Goal: Task Accomplishment & Management: Use online tool/utility

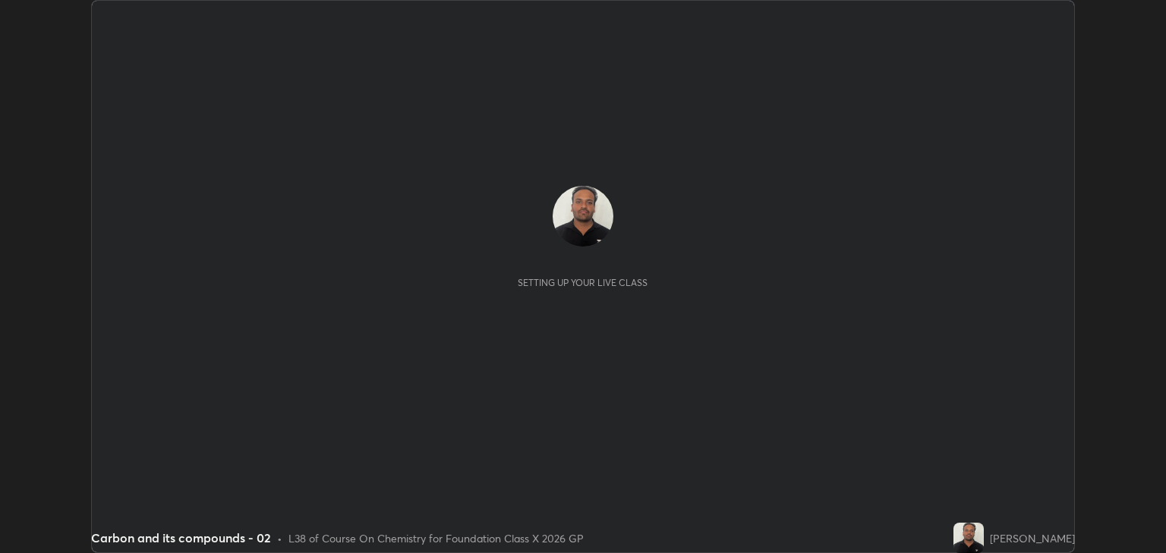
scroll to position [553, 1166]
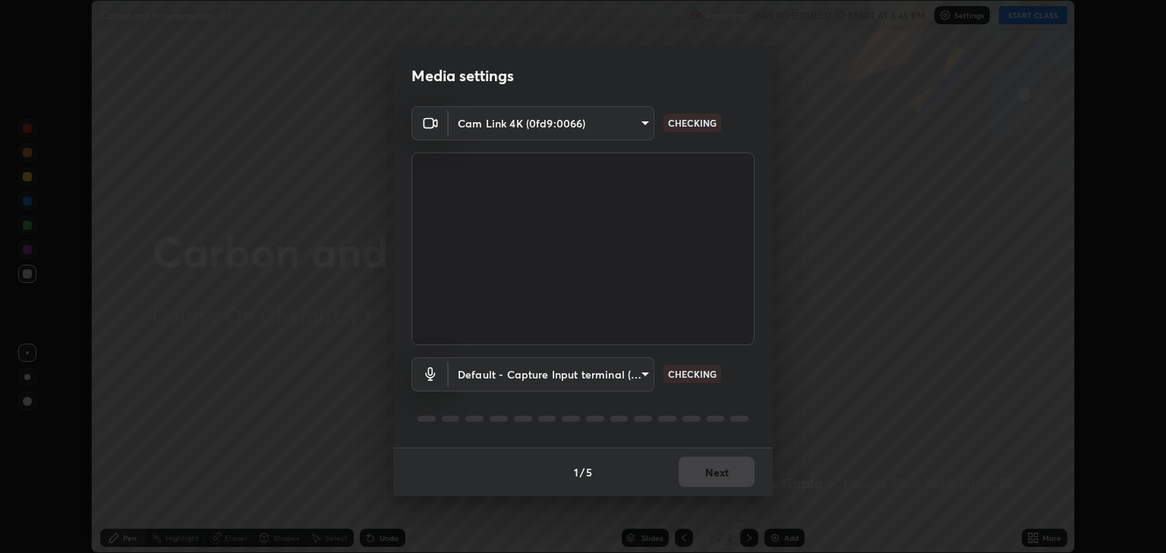
type input "3328cde424a25390179a7ca00da1373b9c8fa94f48d999d528576bd62ee58b72"
type input "default"
click at [720, 473] on button "Next" at bounding box center [717, 472] width 76 height 30
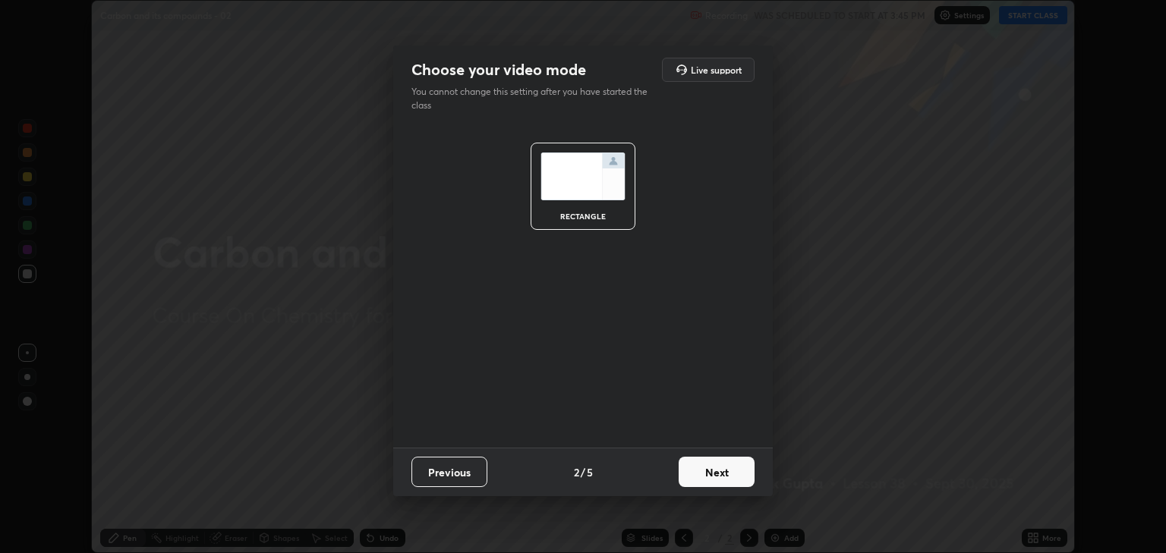
click at [723, 476] on button "Next" at bounding box center [717, 472] width 76 height 30
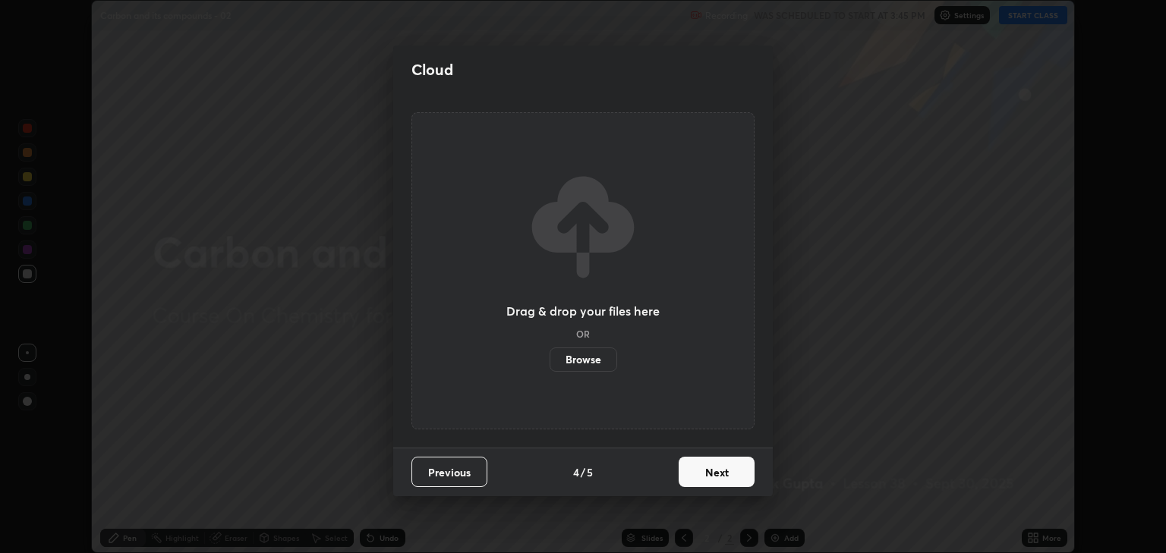
click at [721, 486] on button "Next" at bounding box center [717, 472] width 76 height 30
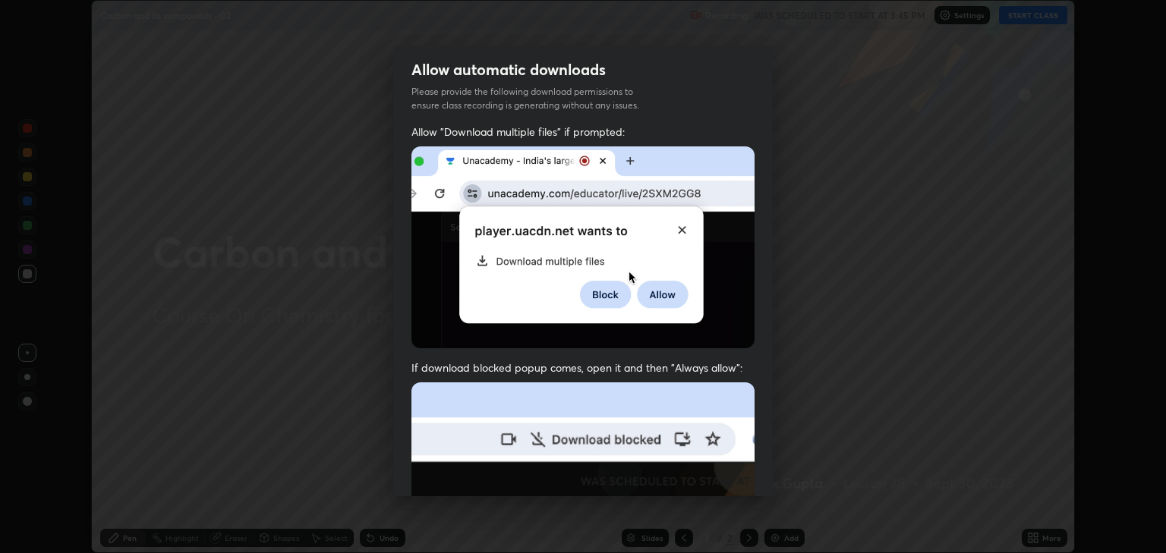
click at [716, 487] on img at bounding box center [583, 549] width 343 height 332
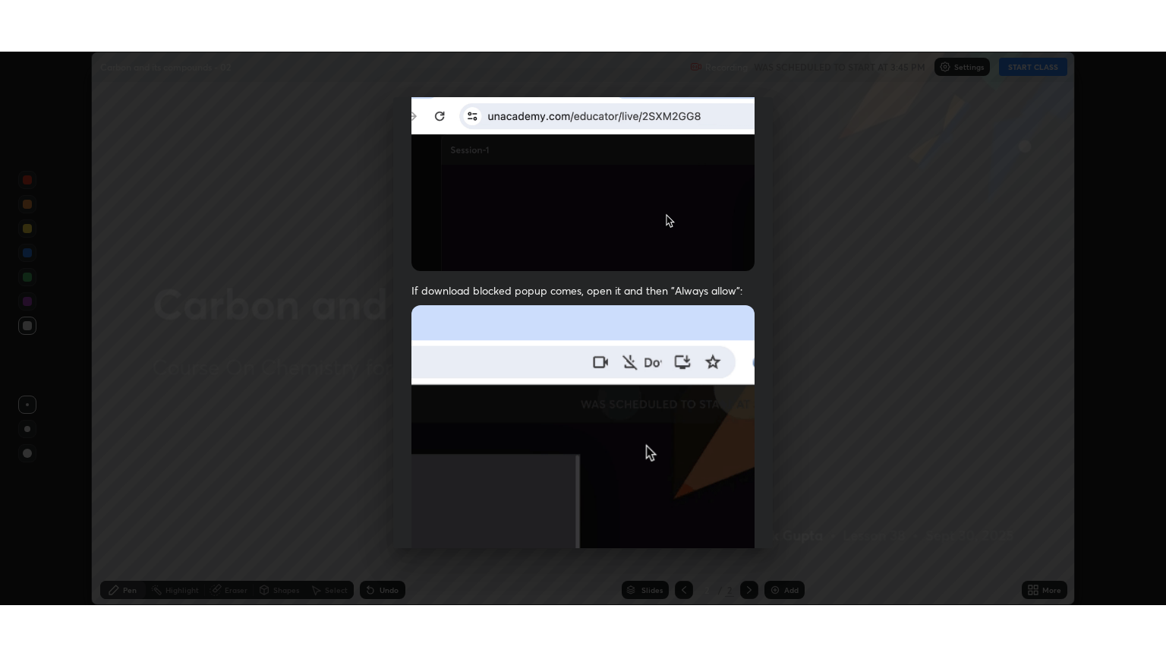
scroll to position [307, 0]
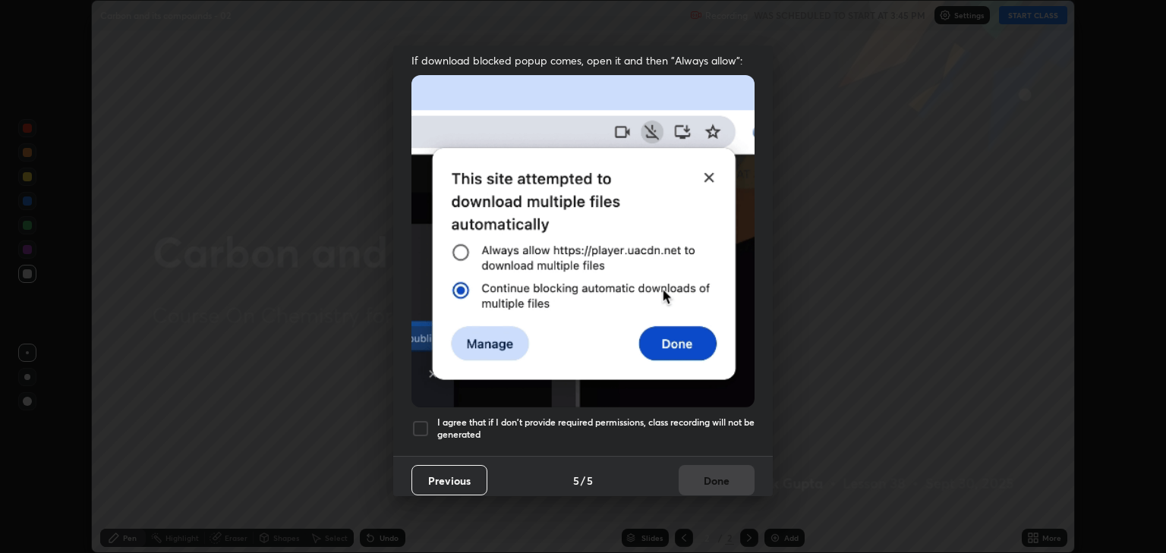
click at [607, 420] on h5 "I agree that if I don't provide required permissions, class recording will not …" at bounding box center [595, 429] width 317 height 24
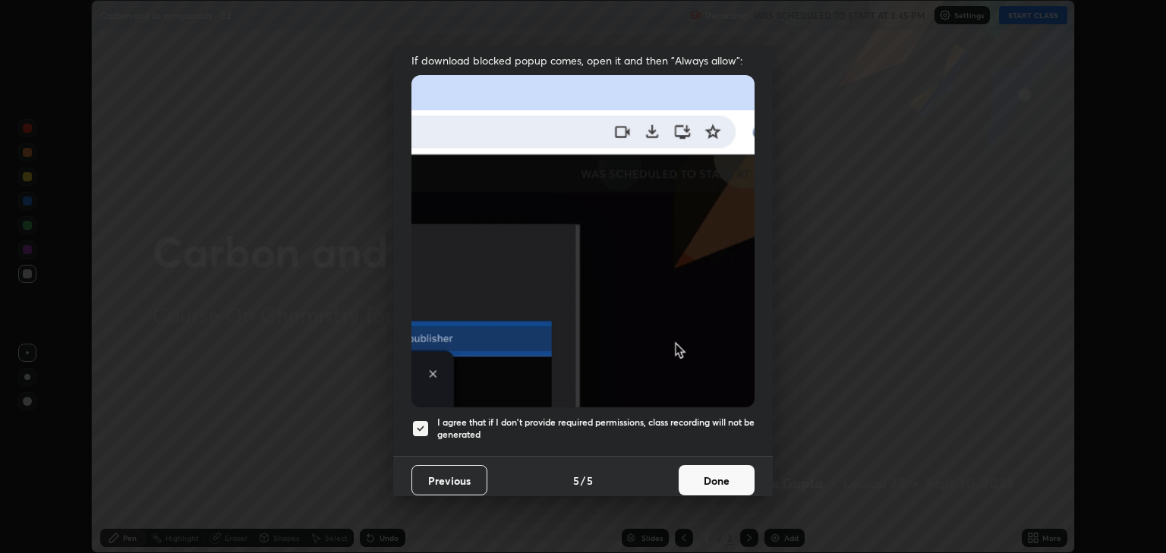
click at [705, 465] on button "Done" at bounding box center [717, 480] width 76 height 30
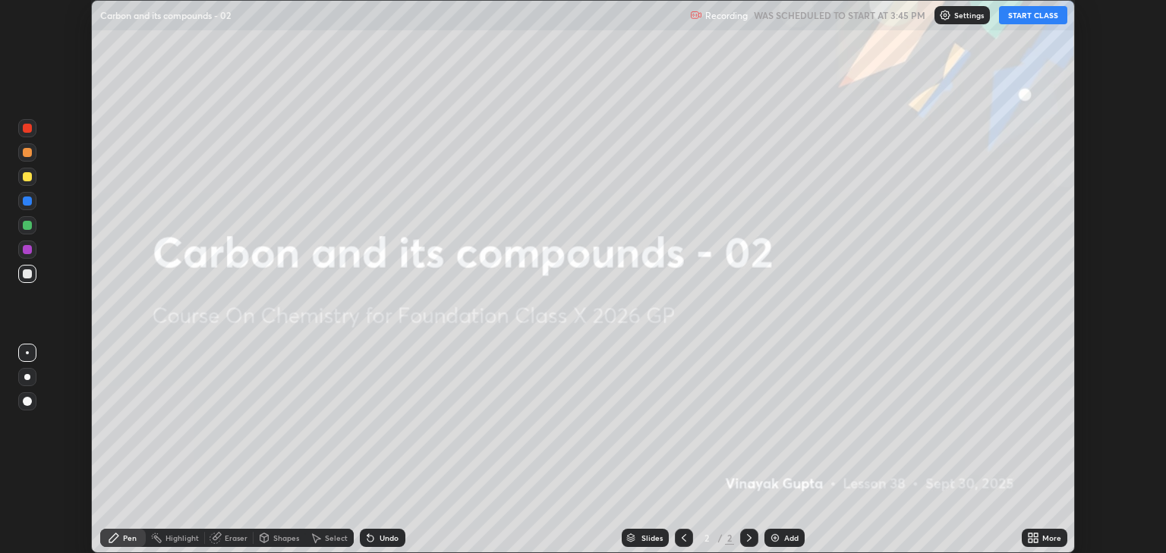
click at [1030, 535] on icon at bounding box center [1031, 536] width 4 height 4
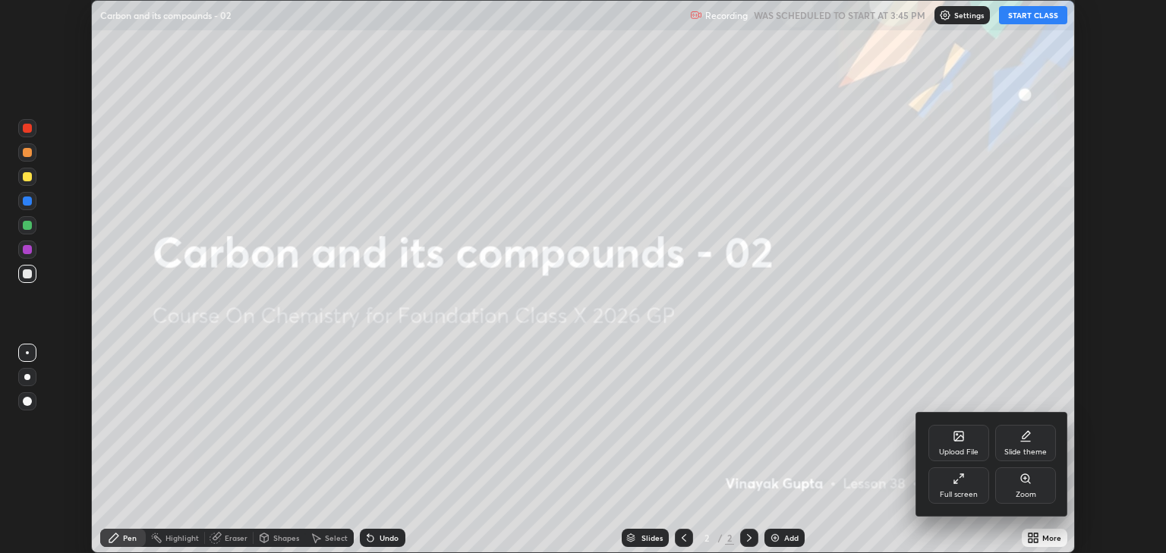
click at [963, 491] on div "Full screen" at bounding box center [959, 495] width 38 height 8
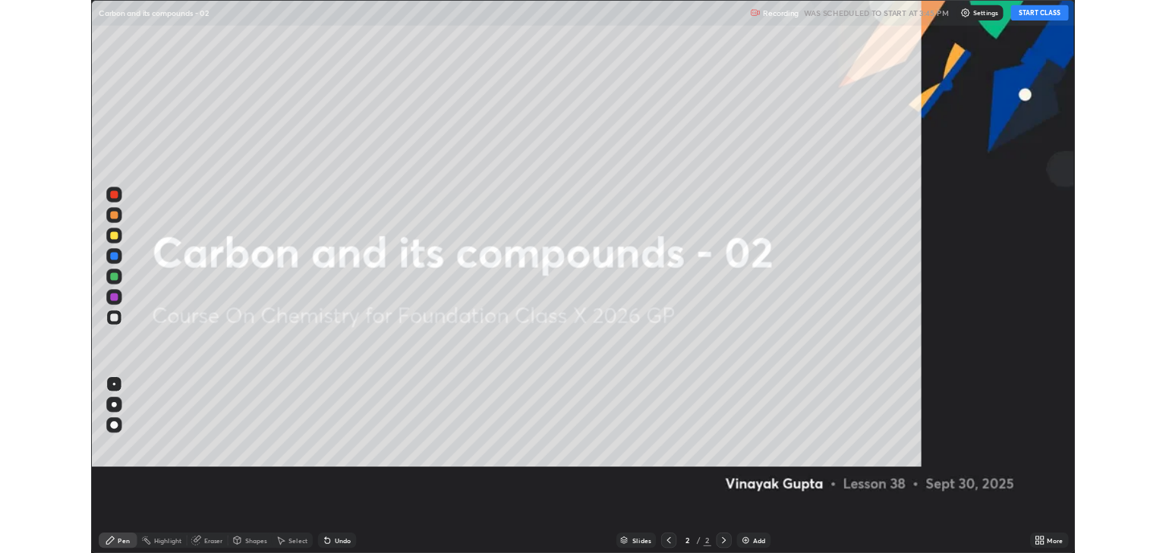
scroll to position [656, 1166]
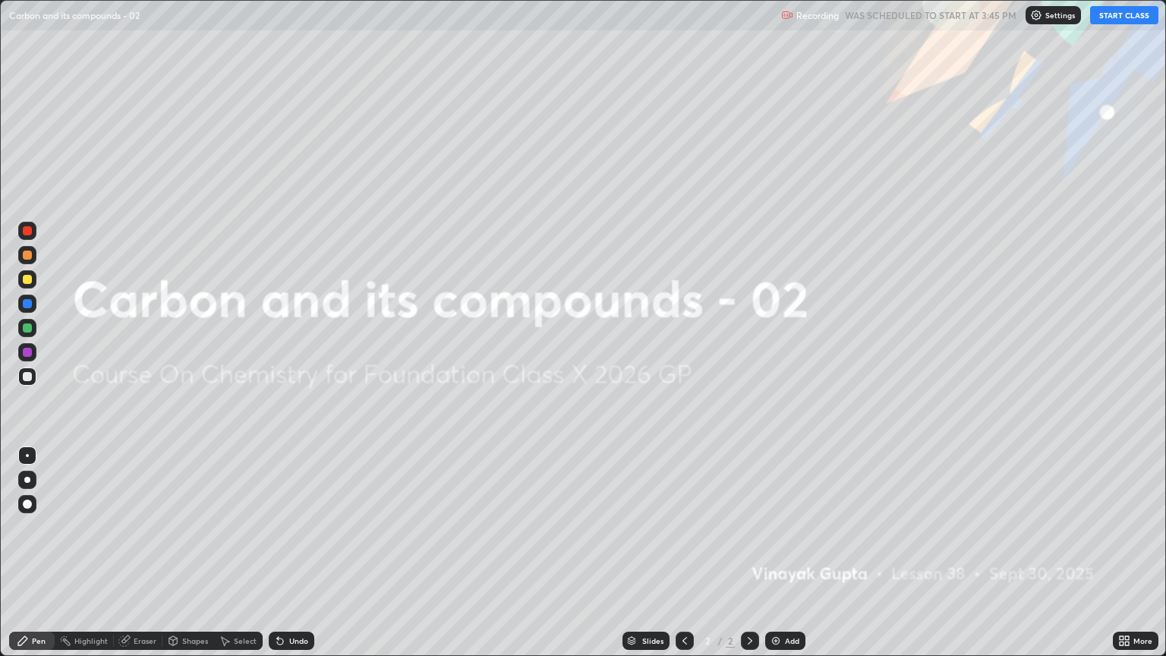
click at [1135, 20] on button "START CLASS" at bounding box center [1124, 15] width 68 height 18
click at [791, 553] on div "Add" at bounding box center [792, 641] width 14 height 8
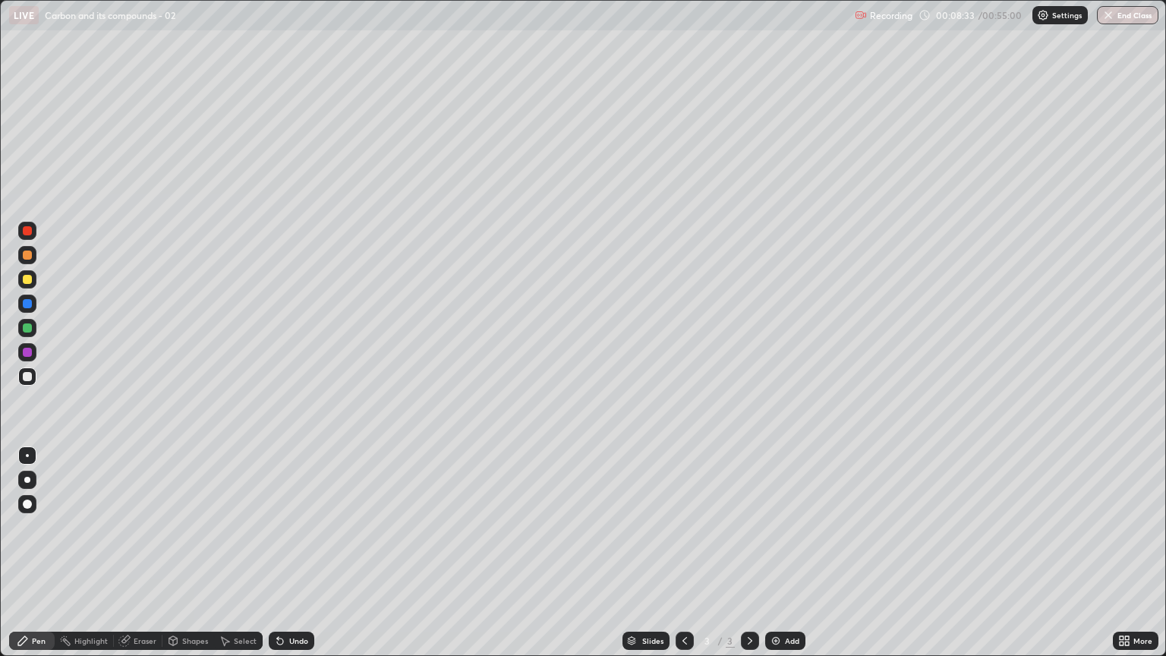
click at [785, 553] on div "Add" at bounding box center [792, 641] width 14 height 8
click at [290, 553] on div "Undo" at bounding box center [298, 641] width 19 height 8
click at [292, 553] on div "Undo" at bounding box center [298, 641] width 19 height 8
click at [286, 553] on div "Undo" at bounding box center [292, 641] width 46 height 18
click at [284, 553] on icon at bounding box center [280, 641] width 12 height 12
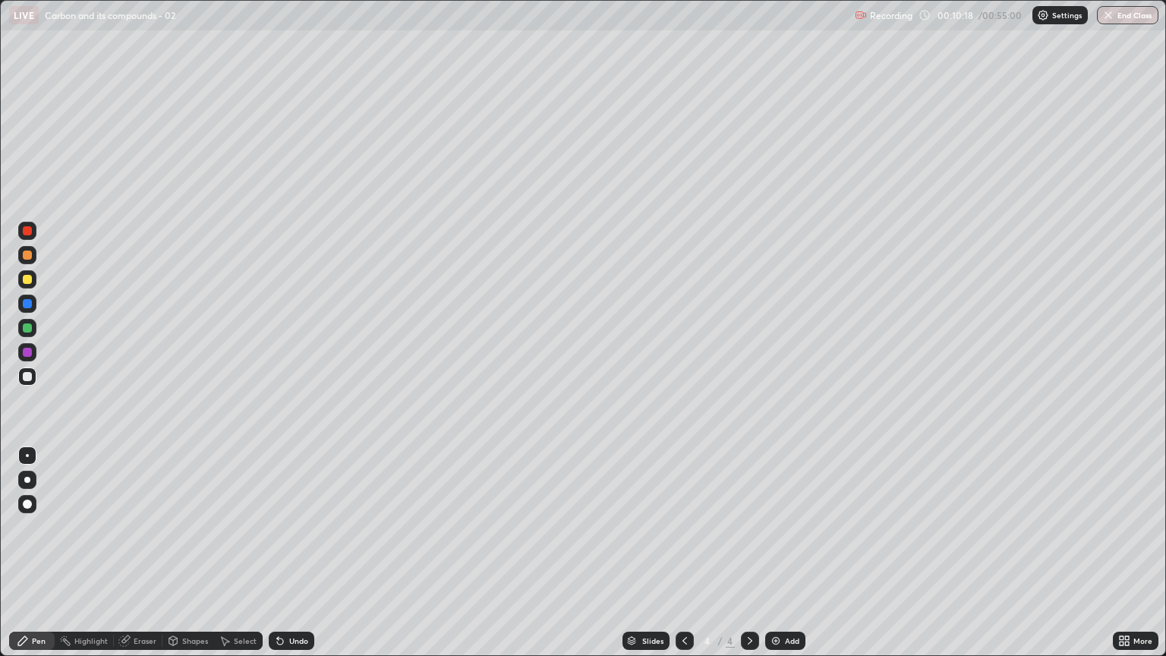
click at [286, 553] on div "Undo" at bounding box center [292, 641] width 46 height 18
click at [279, 553] on icon at bounding box center [280, 641] width 12 height 12
click at [18, 285] on div at bounding box center [27, 279] width 18 height 24
click at [683, 553] on icon at bounding box center [685, 641] width 12 height 12
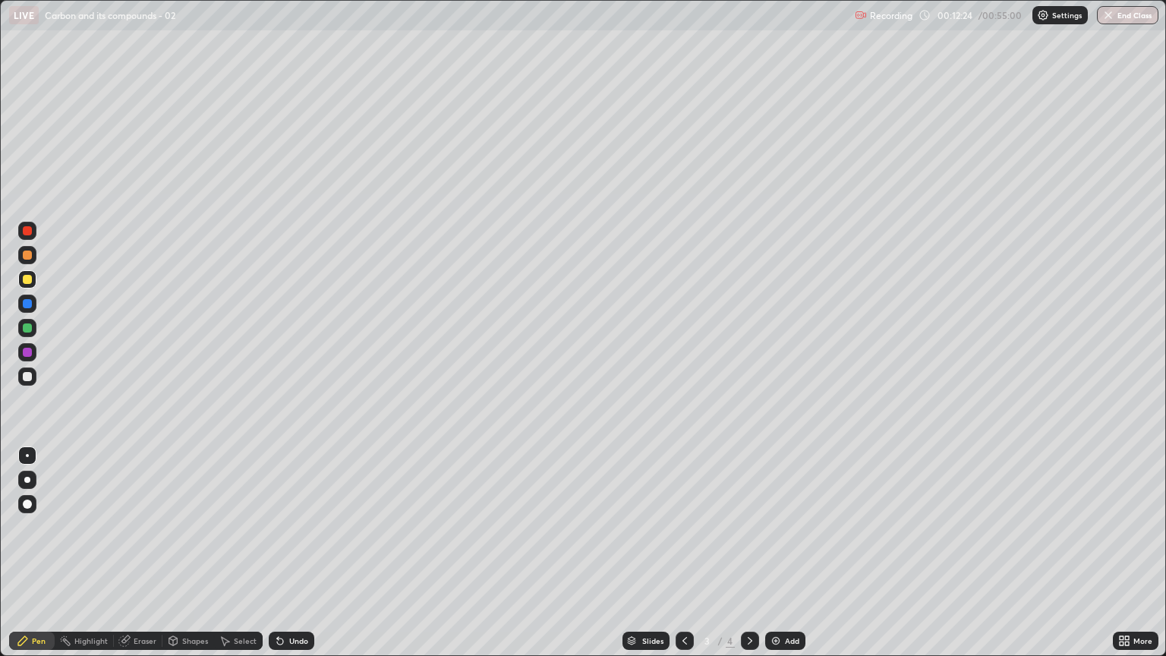
click at [746, 553] on div at bounding box center [750, 641] width 18 height 18
click at [791, 553] on div "Add" at bounding box center [785, 641] width 40 height 18
click at [306, 553] on div "Undo" at bounding box center [292, 641] width 46 height 18
click at [305, 553] on div "Undo" at bounding box center [292, 641] width 46 height 18
click at [307, 553] on div "Undo" at bounding box center [292, 641] width 46 height 18
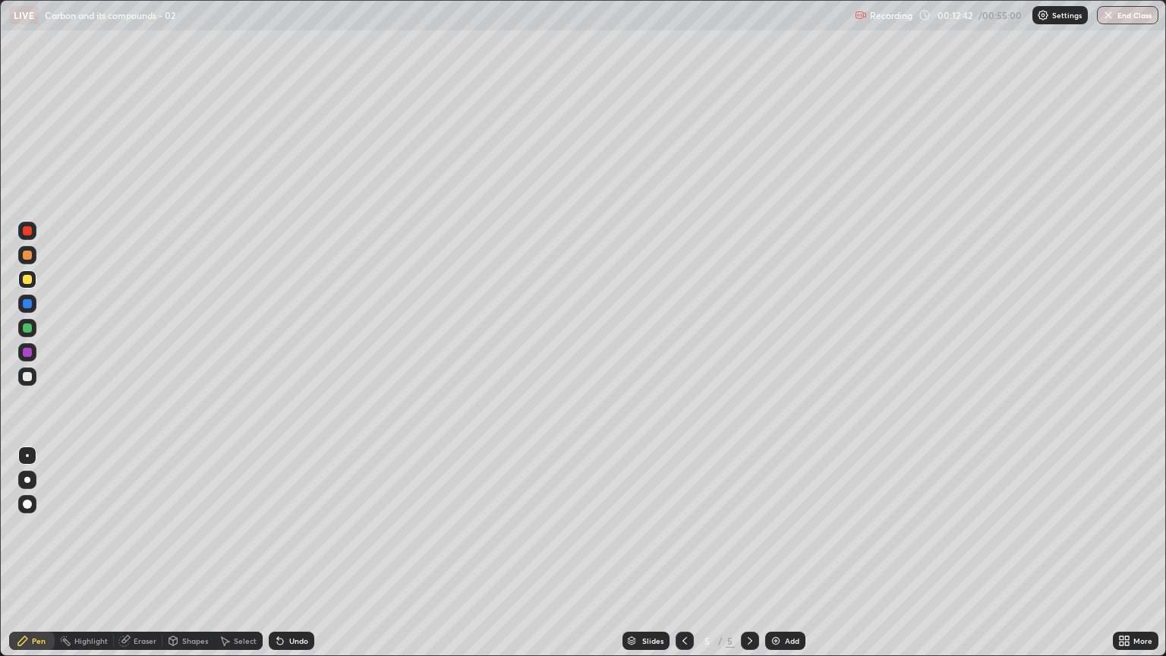
click at [304, 553] on div "Undo" at bounding box center [298, 641] width 19 height 8
click at [306, 553] on div "Undo" at bounding box center [298, 641] width 19 height 8
click at [305, 553] on div "Undo" at bounding box center [298, 641] width 19 height 8
click at [66, 553] on circle at bounding box center [66, 637] width 2 height 2
click at [27, 553] on icon at bounding box center [22, 640] width 9 height 9
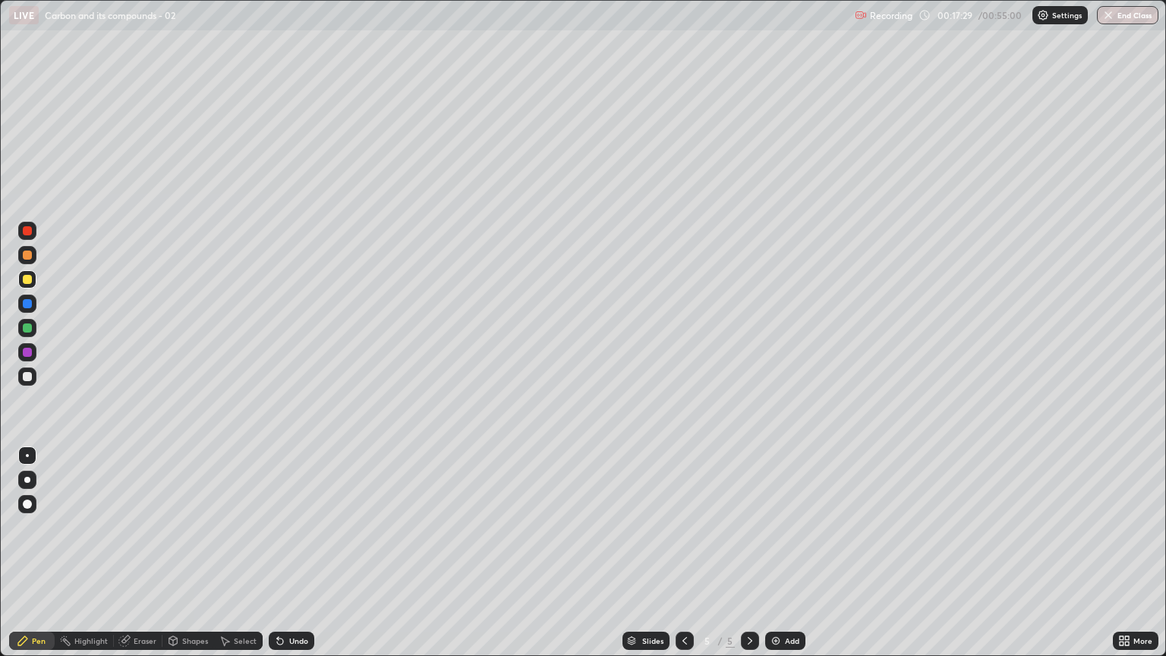
click at [24, 377] on div at bounding box center [27, 376] width 9 height 9
click at [33, 304] on div at bounding box center [27, 304] width 18 height 18
click at [27, 278] on div at bounding box center [27, 279] width 9 height 9
click at [31, 257] on div at bounding box center [27, 255] width 9 height 9
click at [683, 553] on icon at bounding box center [685, 641] width 12 height 12
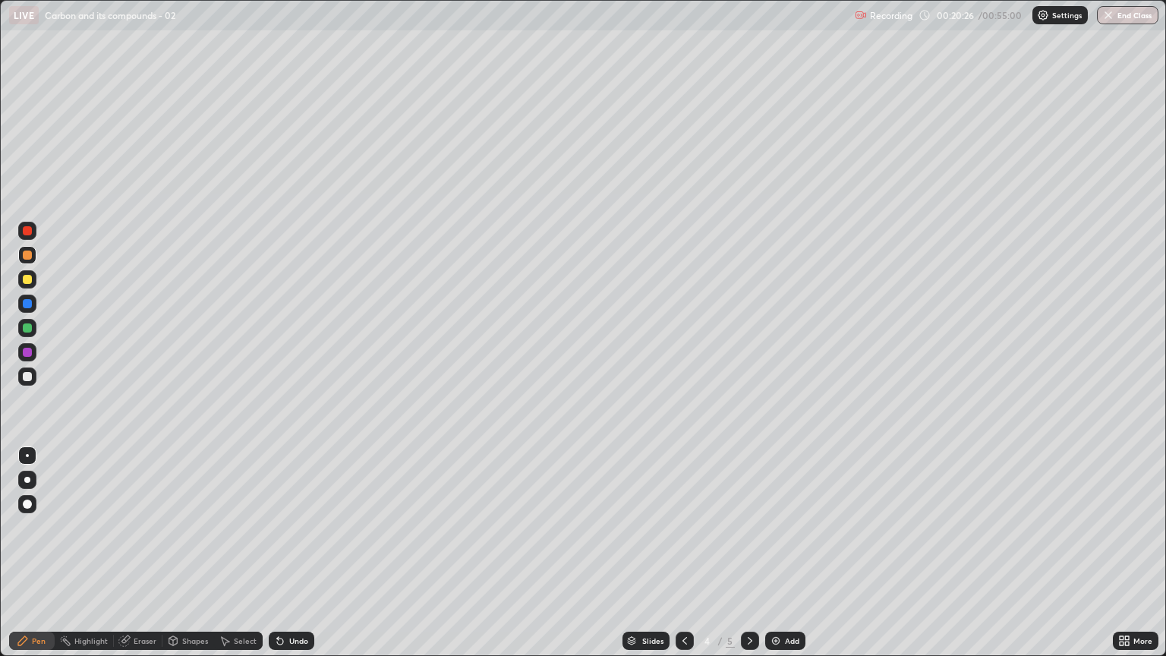
click at [752, 553] on div at bounding box center [750, 641] width 18 height 18
click at [143, 553] on div "Eraser" at bounding box center [145, 641] width 23 height 8
click at [43, 553] on div "Pen" at bounding box center [39, 641] width 14 height 8
click at [27, 282] on div at bounding box center [27, 279] width 9 height 9
click at [683, 553] on icon at bounding box center [685, 641] width 12 height 12
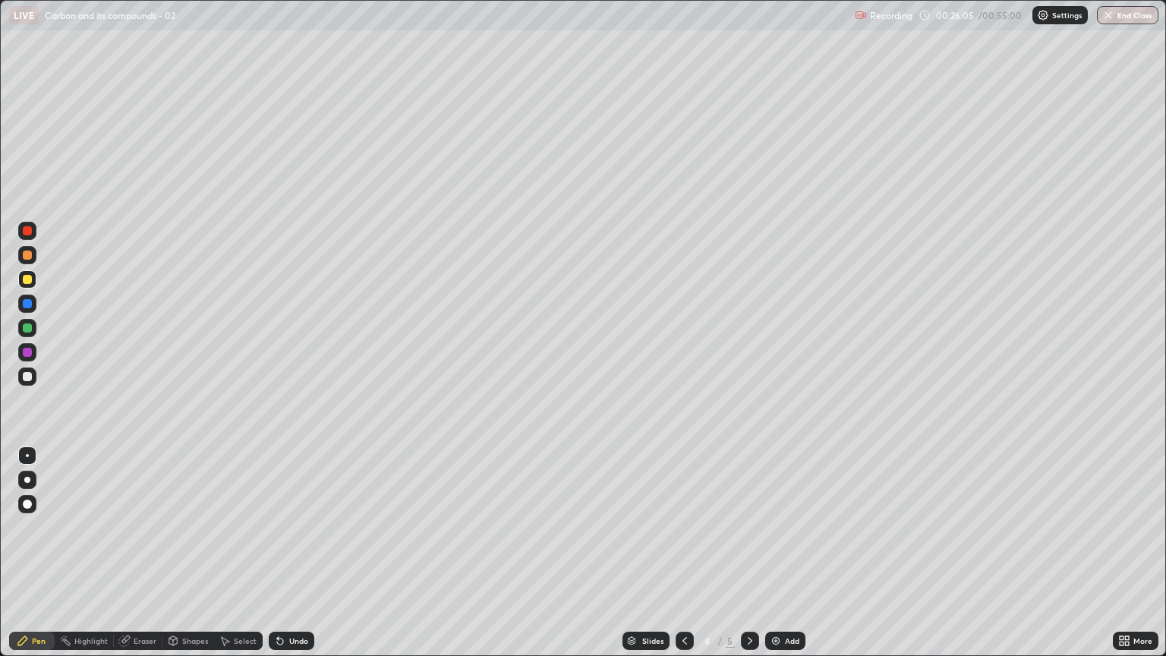
click at [746, 553] on icon at bounding box center [750, 641] width 12 height 12
click at [746, 553] on div at bounding box center [750, 641] width 18 height 30
click at [34, 374] on div at bounding box center [27, 376] width 18 height 18
click at [289, 553] on div "Undo" at bounding box center [298, 641] width 19 height 8
click at [294, 553] on div "Undo" at bounding box center [298, 641] width 19 height 8
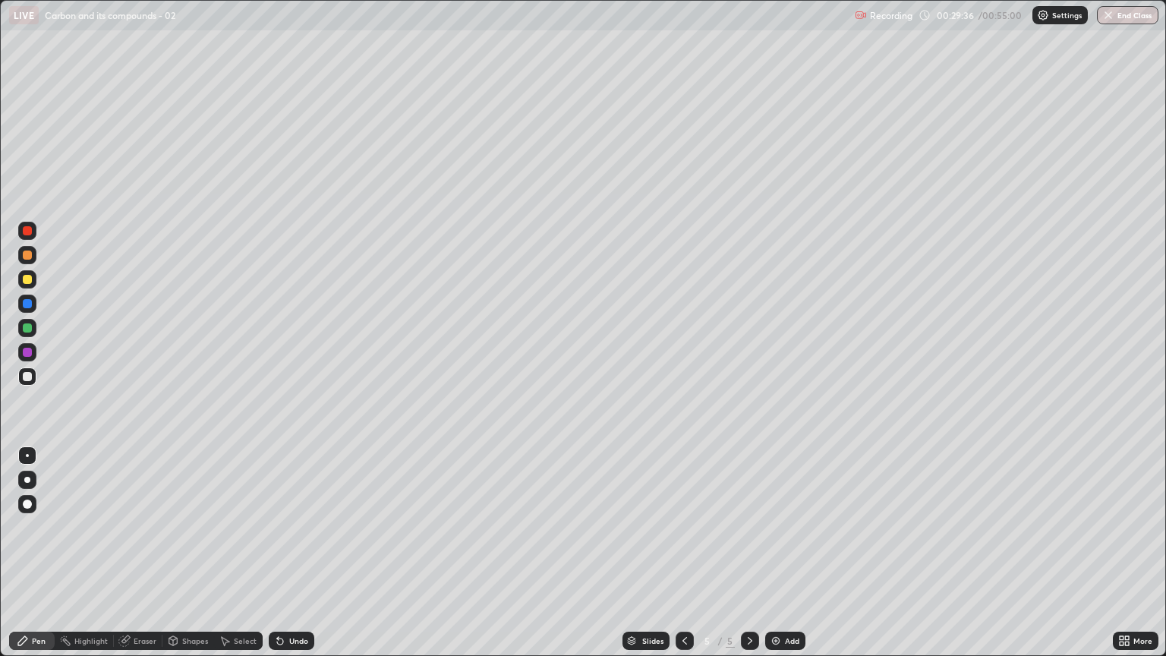
click at [790, 553] on div "Add" at bounding box center [792, 641] width 14 height 8
click at [676, 553] on div at bounding box center [685, 641] width 18 height 30
click at [750, 553] on icon at bounding box center [750, 641] width 12 height 12
click at [243, 553] on div "Select" at bounding box center [245, 641] width 23 height 8
click at [289, 553] on div "Undo" at bounding box center [298, 641] width 19 height 8
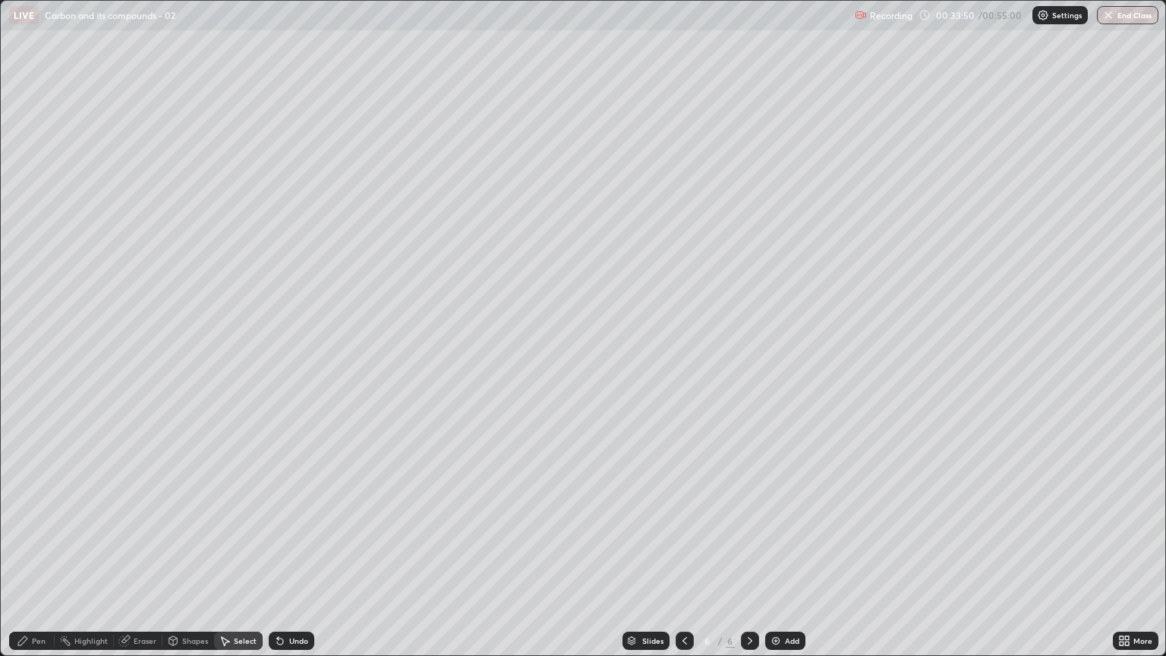
click at [141, 553] on div "Eraser" at bounding box center [145, 641] width 23 height 8
click at [41, 553] on div "Pen" at bounding box center [39, 641] width 14 height 8
click at [289, 553] on div "Undo" at bounding box center [298, 641] width 19 height 8
click at [27, 279] on div at bounding box center [27, 279] width 9 height 9
click at [33, 378] on div at bounding box center [27, 376] width 18 height 18
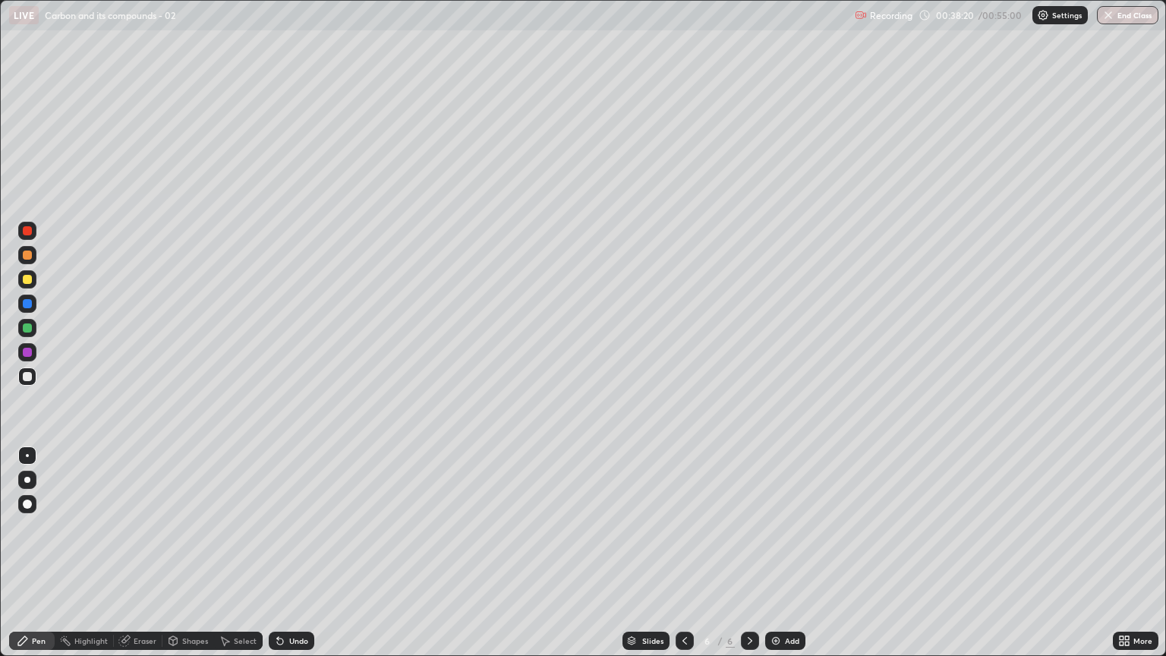
click at [30, 282] on div at bounding box center [27, 279] width 9 height 9
click at [27, 328] on div at bounding box center [27, 327] width 9 height 9
click at [27, 380] on div at bounding box center [27, 376] width 9 height 9
click at [293, 553] on div "Undo" at bounding box center [298, 641] width 19 height 8
click at [290, 553] on div "Undo" at bounding box center [298, 641] width 19 height 8
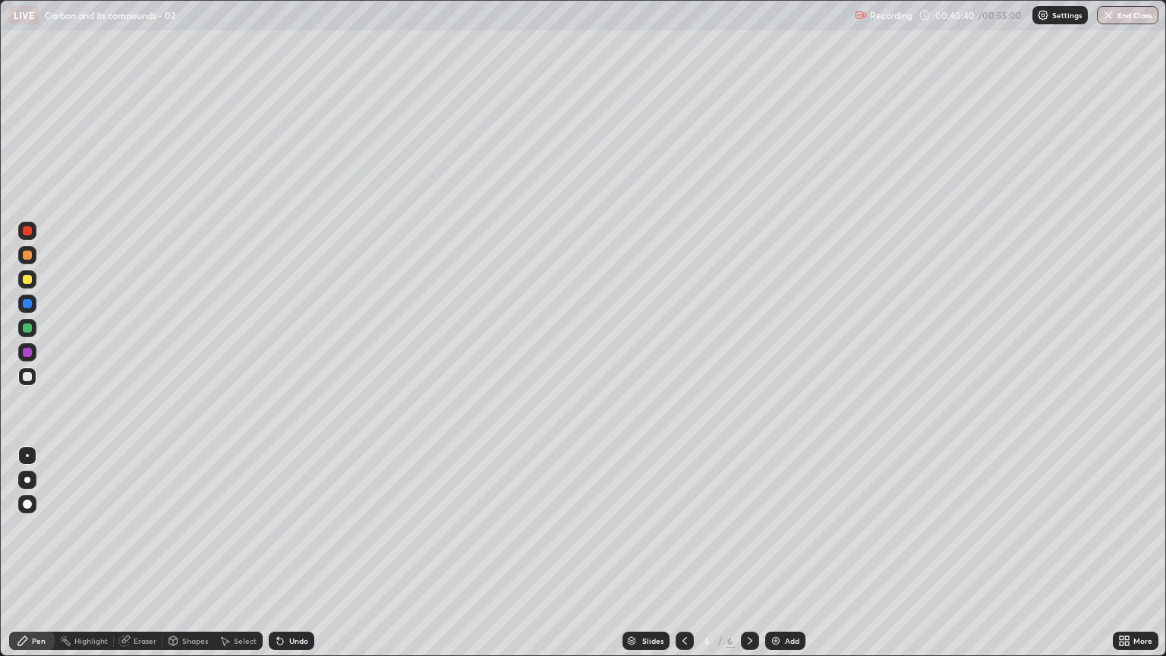
click at [789, 553] on div "Add" at bounding box center [785, 641] width 40 height 18
click at [27, 279] on div at bounding box center [27, 279] width 9 height 9
click at [27, 375] on div at bounding box center [27, 376] width 9 height 9
click at [29, 277] on div at bounding box center [27, 279] width 9 height 9
click at [34, 377] on div at bounding box center [27, 376] width 18 height 18
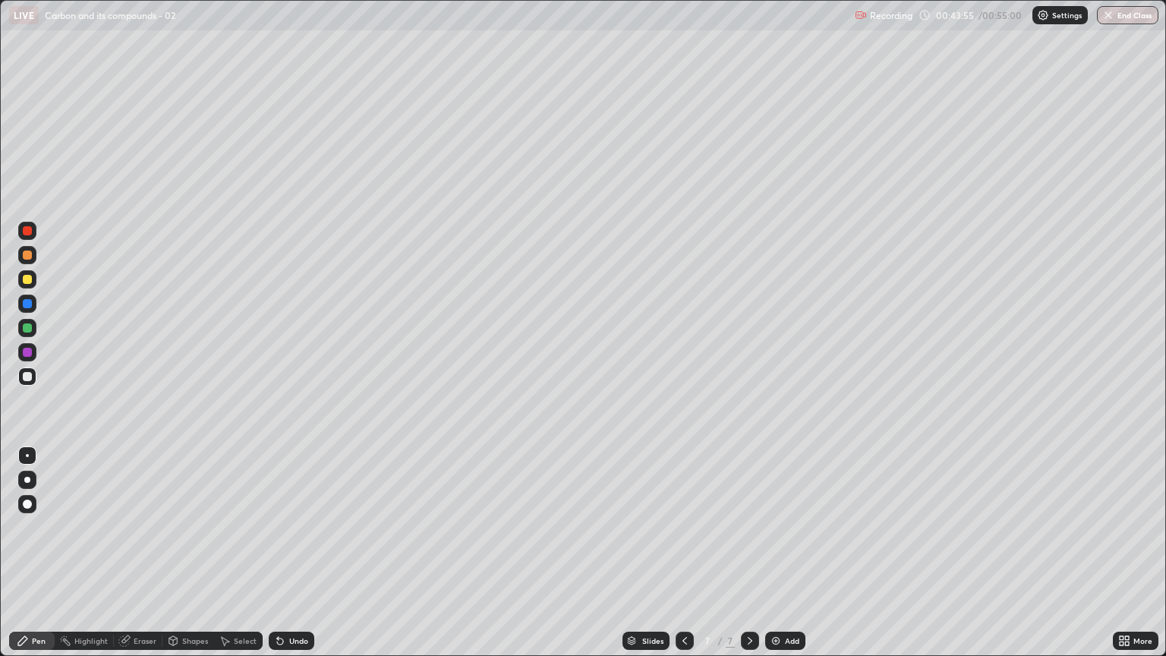
click at [139, 553] on div "Eraser" at bounding box center [138, 641] width 49 height 18
click at [41, 553] on div "Pen" at bounding box center [32, 641] width 46 height 18
click at [140, 553] on div "Eraser" at bounding box center [138, 641] width 49 height 18
click at [184, 553] on div "Shapes" at bounding box center [195, 641] width 26 height 8
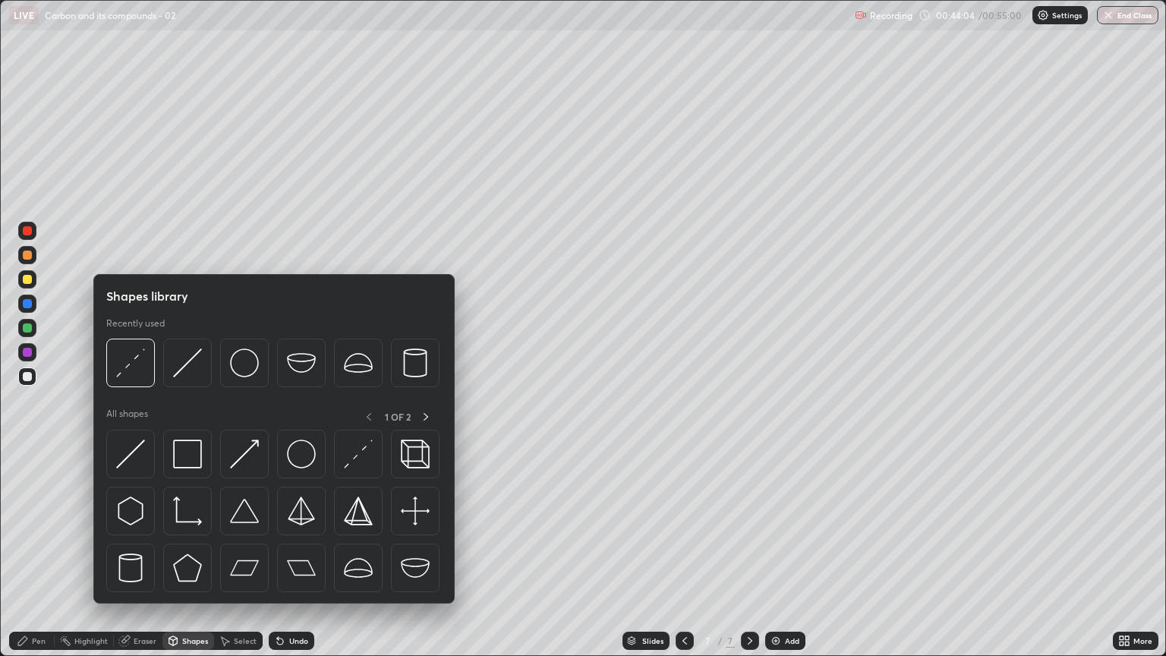
click at [106, 553] on div "Highlight" at bounding box center [90, 641] width 33 height 8
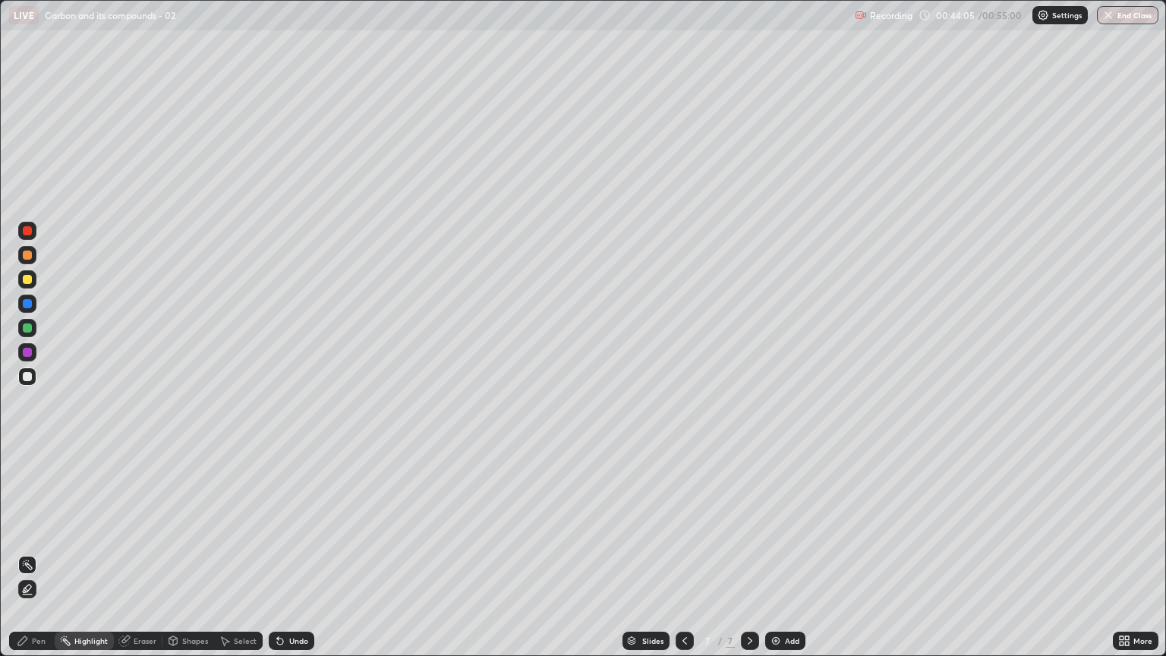
click at [150, 553] on div "Eraser" at bounding box center [145, 641] width 23 height 8
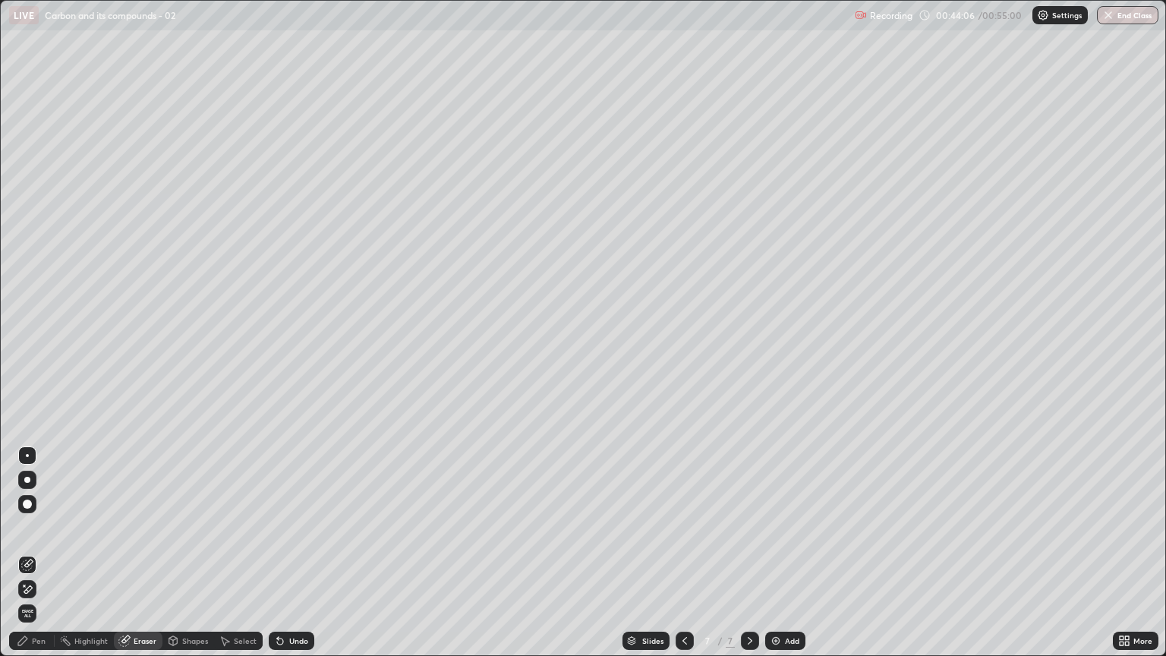
click at [29, 553] on div at bounding box center [27, 589] width 18 height 18
click at [43, 553] on div "Pen" at bounding box center [32, 641] width 46 height 18
click at [23, 279] on div at bounding box center [27, 279] width 9 height 9
click at [32, 258] on div at bounding box center [27, 255] width 18 height 18
click at [32, 383] on div at bounding box center [27, 376] width 18 height 18
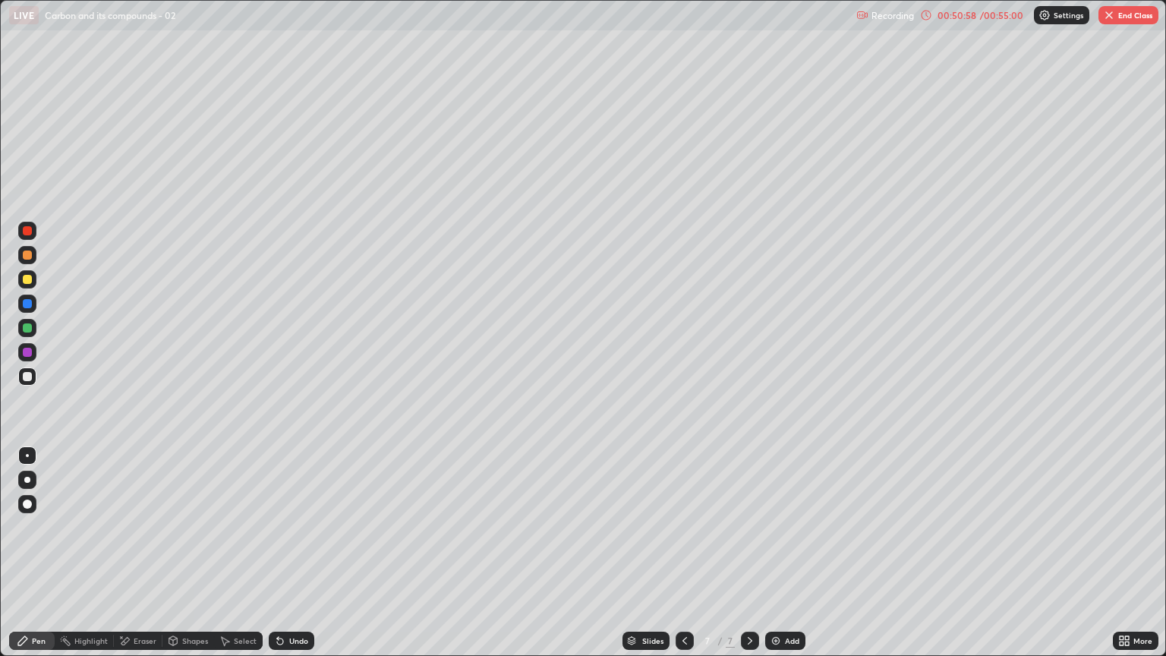
click at [777, 553] on img at bounding box center [776, 641] width 12 height 12
click at [680, 553] on div at bounding box center [685, 641] width 18 height 18
click at [749, 553] on icon at bounding box center [750, 641] width 5 height 8
click at [24, 280] on div at bounding box center [27, 279] width 9 height 9
click at [35, 377] on div at bounding box center [27, 376] width 18 height 18
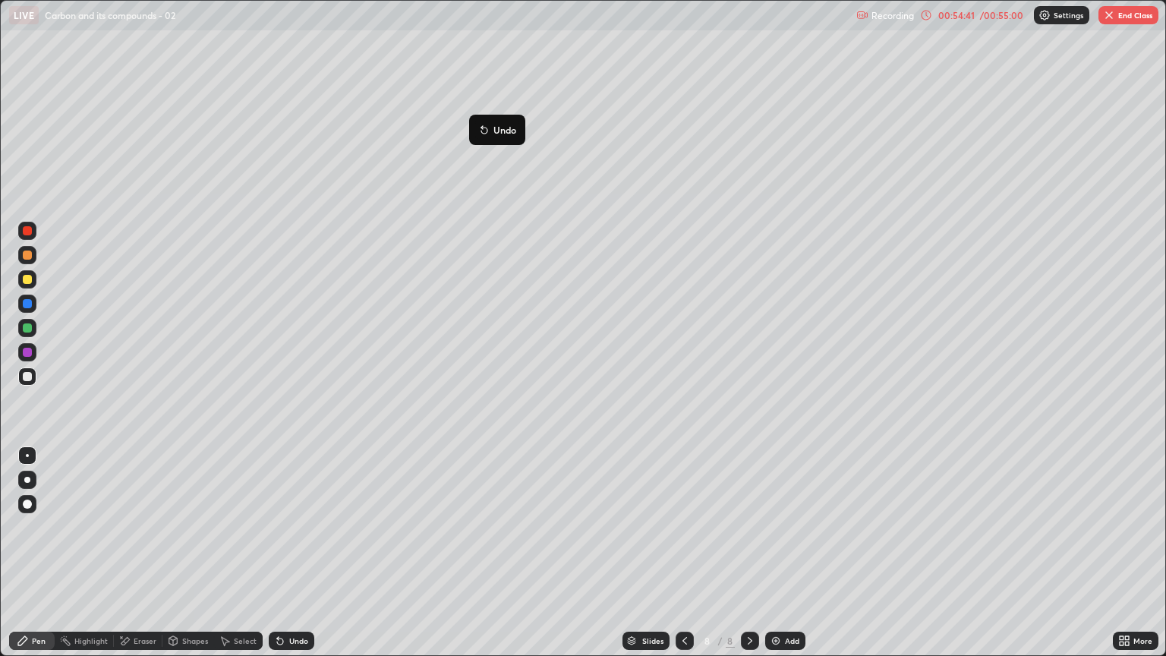
click at [478, 127] on button "Undo" at bounding box center [497, 130] width 44 height 18
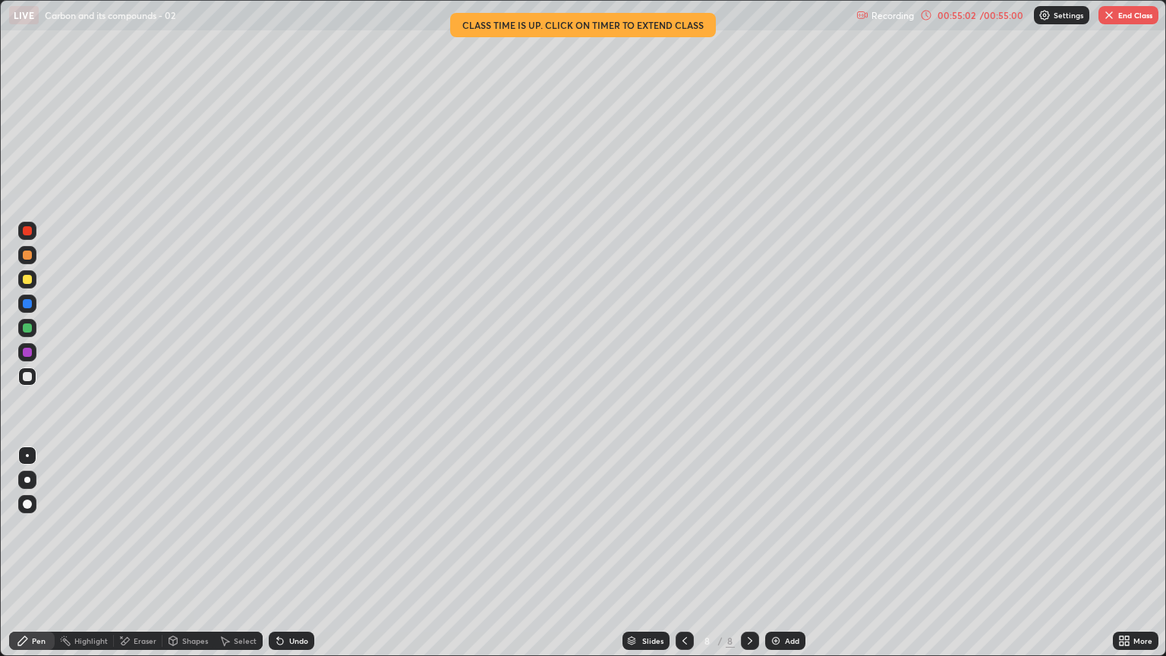
click at [1135, 20] on button "End Class" at bounding box center [1129, 15] width 60 height 18
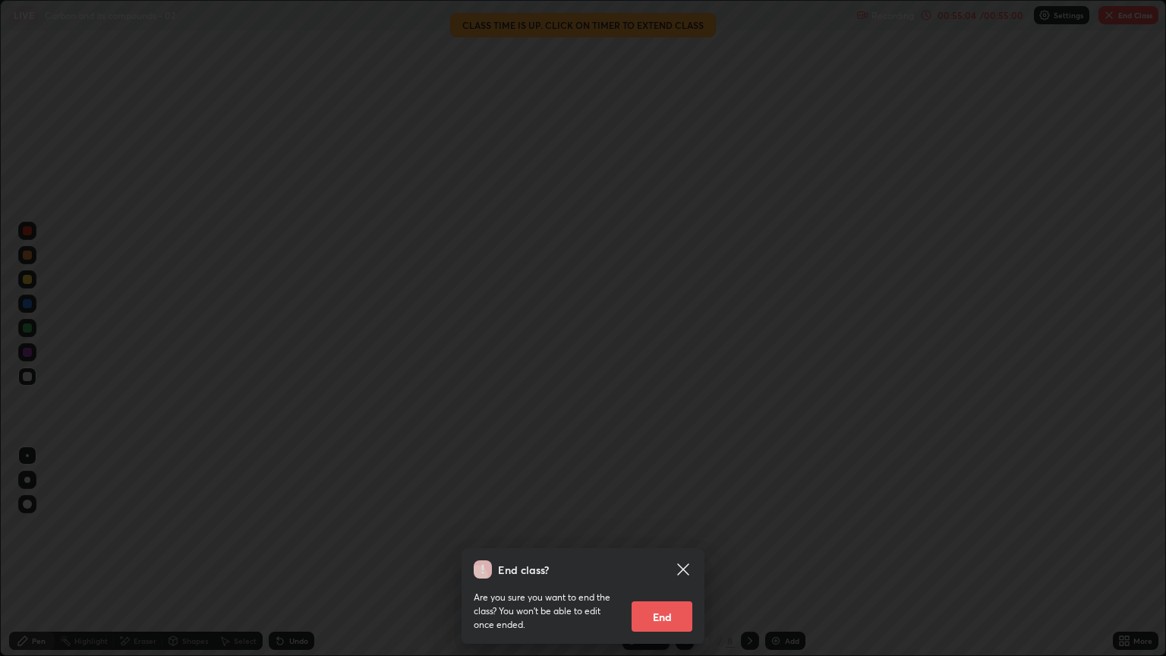
click at [673, 553] on button "End" at bounding box center [662, 616] width 61 height 30
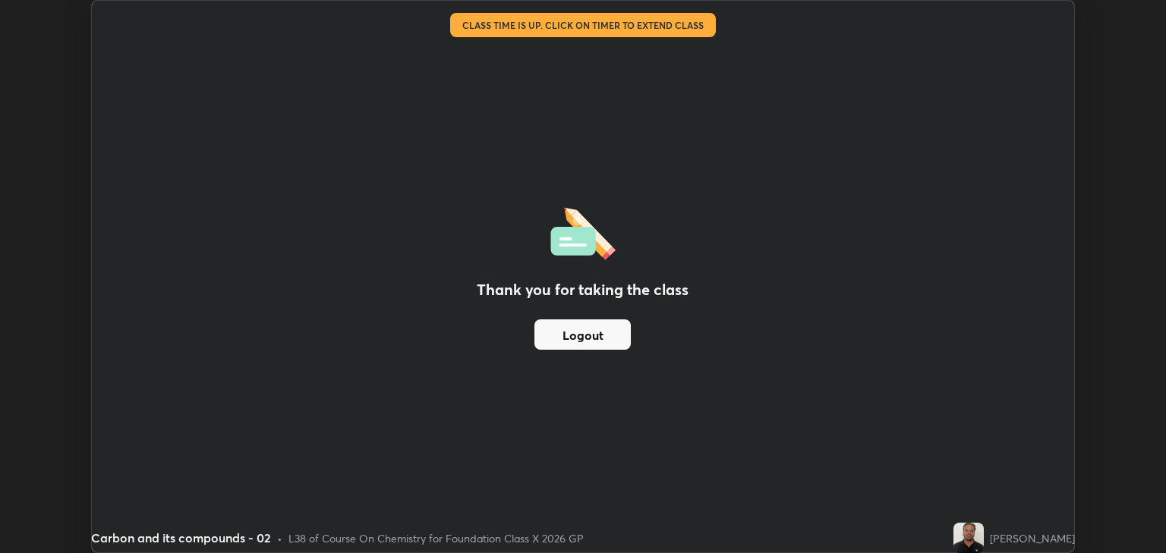
scroll to position [75369, 74757]
